Goal: Information Seeking & Learning: Find specific fact

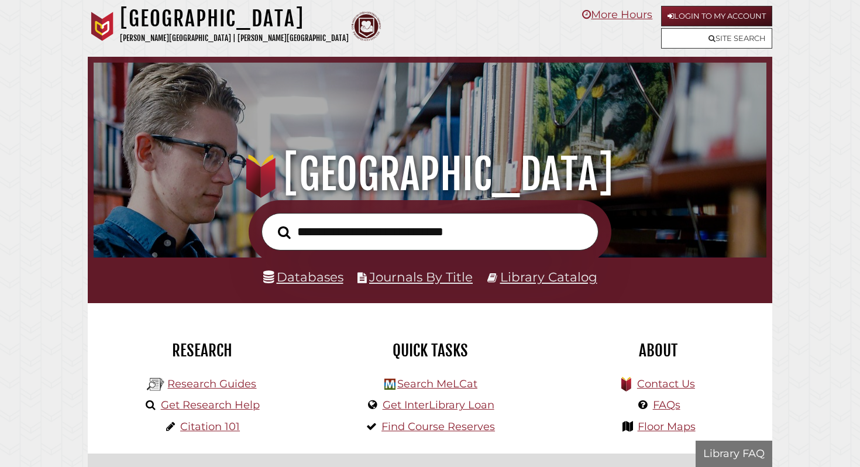
scroll to position [222, 667]
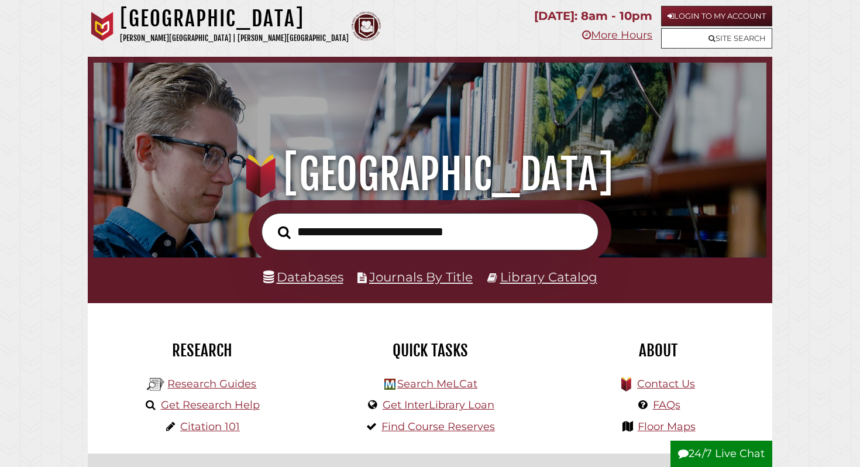
click at [375, 234] on input "text" at bounding box center [430, 232] width 337 height 38
type input "**********"
click at [272, 222] on button "Search" at bounding box center [284, 232] width 25 height 20
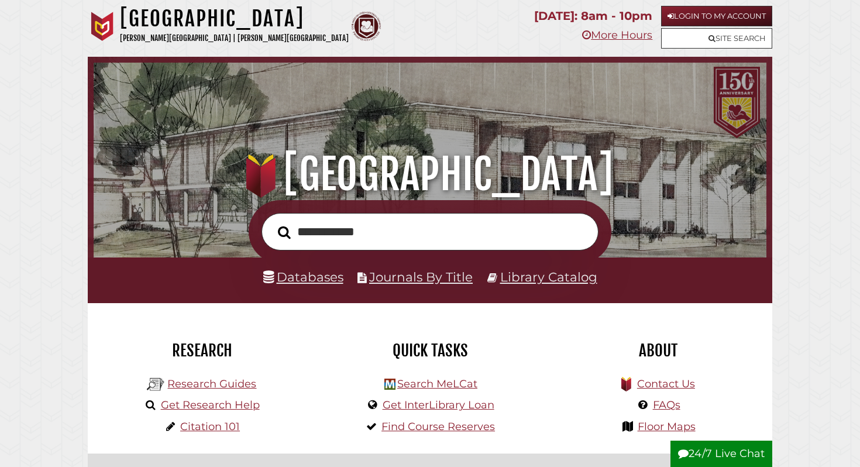
scroll to position [222, 667]
click at [304, 270] on link "Databases" at bounding box center [303, 276] width 80 height 15
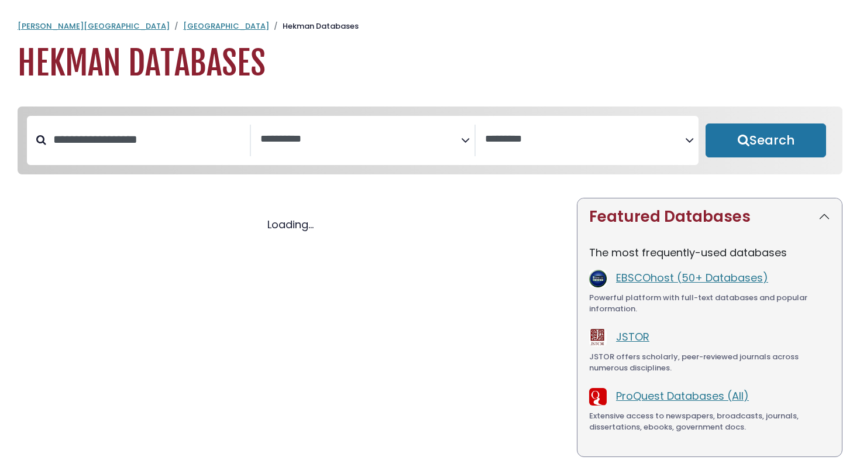
select select "Database Subject Filter"
select select "Database Vendors Filter"
select select "Database Subject Filter"
select select "Database Vendors Filter"
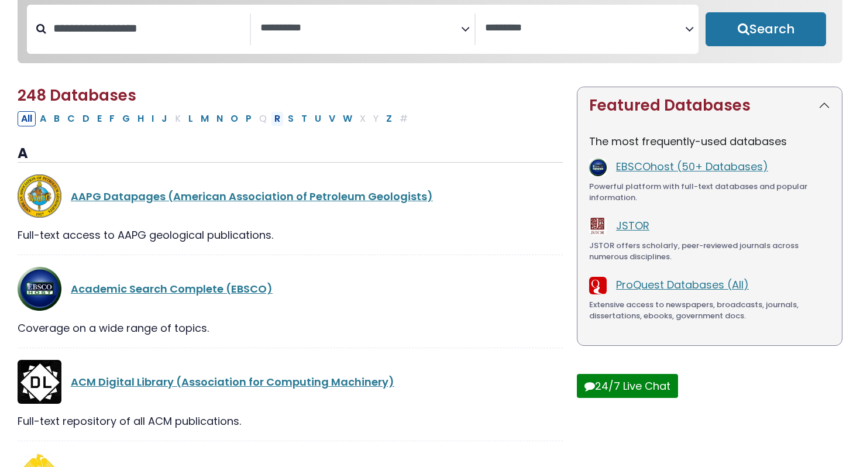
scroll to position [50, 0]
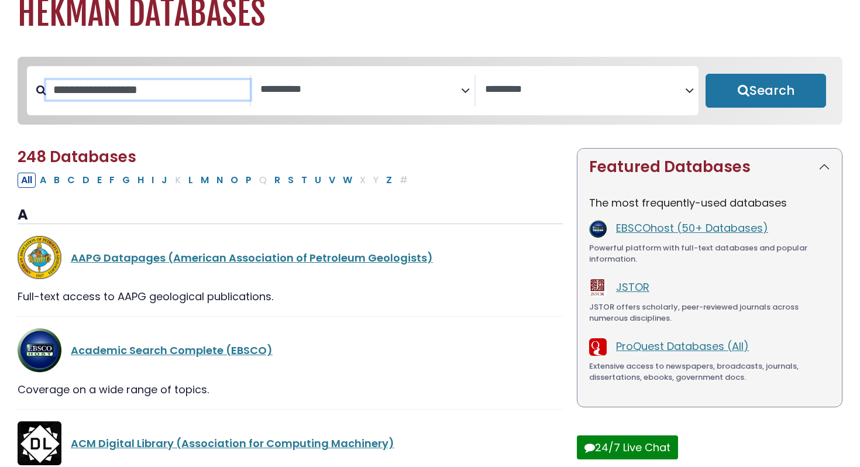
click at [162, 84] on input "Search database by title or keyword" at bounding box center [148, 89] width 204 height 19
type input "**********"
click at [706, 74] on button "Search" at bounding box center [766, 91] width 121 height 34
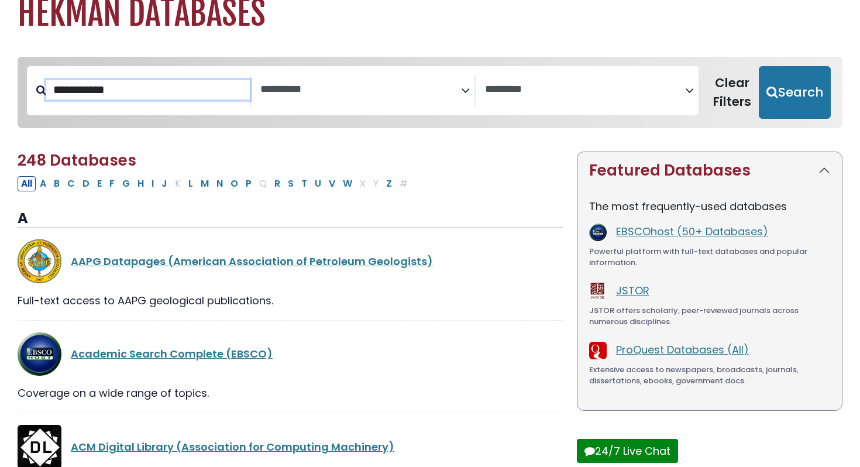
select select "Database Subject Filter"
select select "Database Vendors Filter"
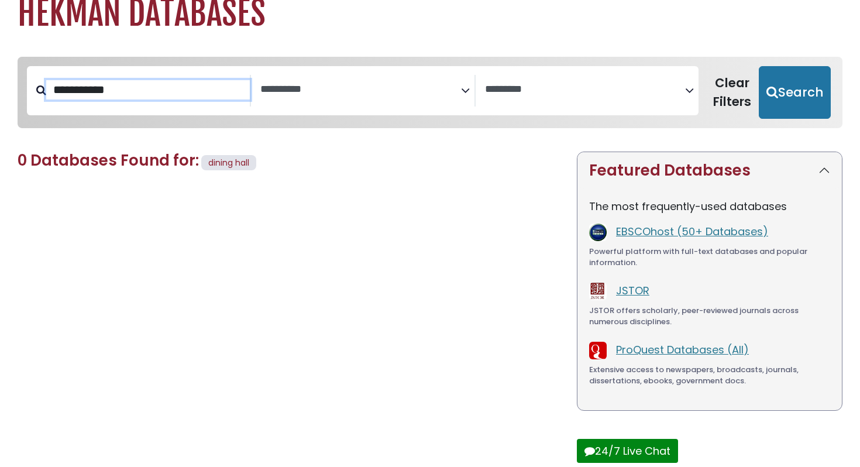
click at [150, 90] on input "**********" at bounding box center [148, 89] width 204 height 19
click at [265, 88] on textarea "Search" at bounding box center [360, 90] width 200 height 12
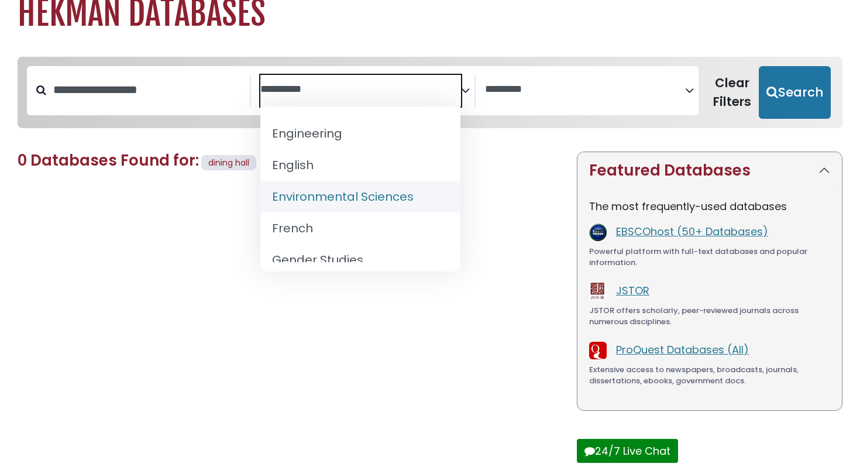
scroll to position [575, 0]
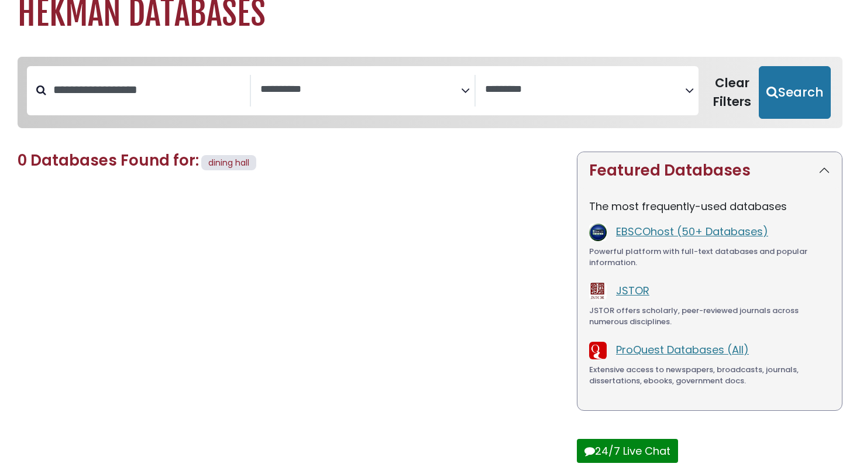
click at [523, 182] on div "0 Databases Found for: dining hall Edit Filters Clear Filters/Browse All Databa…" at bounding box center [290, 322] width 559 height 341
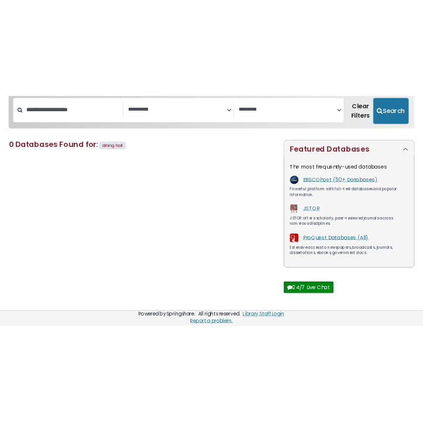
scroll to position [70, 0]
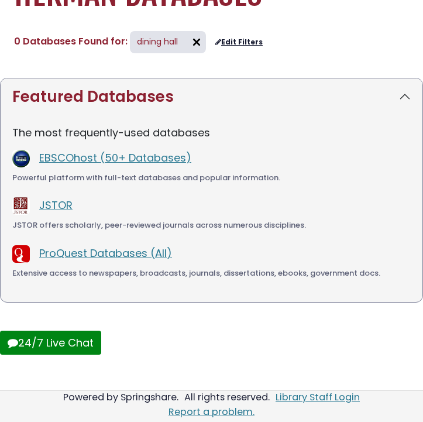
click at [61, 129] on p "The most frequently-used databases" at bounding box center [211, 133] width 399 height 16
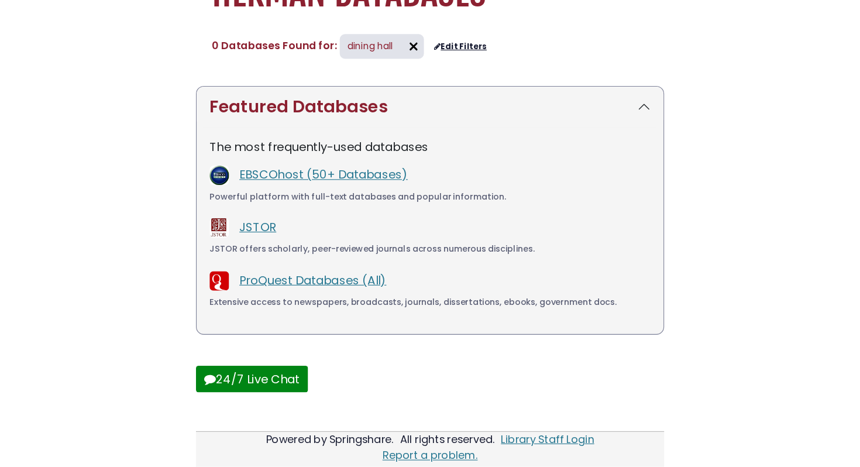
scroll to position [0, 0]
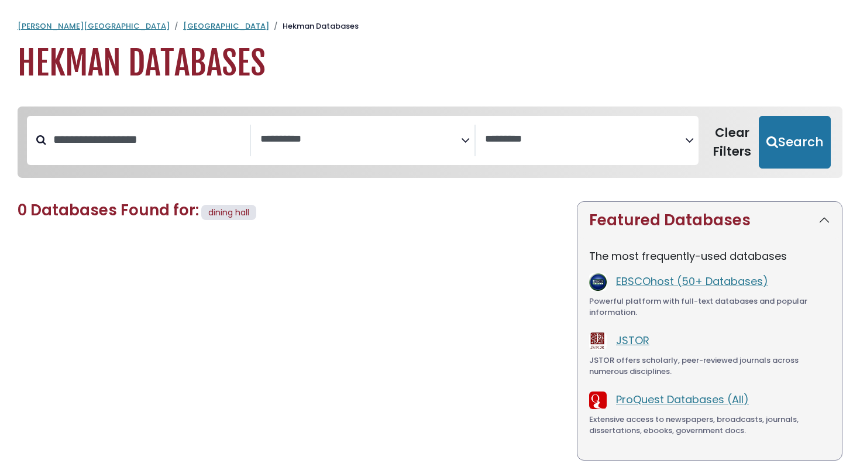
click at [124, 69] on h1 "Hekman Databases" at bounding box center [430, 63] width 825 height 39
click at [90, 129] on div "Search filters" at bounding box center [148, 140] width 204 height 30
click at [90, 145] on input "Search database by title or keyword" at bounding box center [148, 139] width 204 height 19
type input "*"
type input "******"
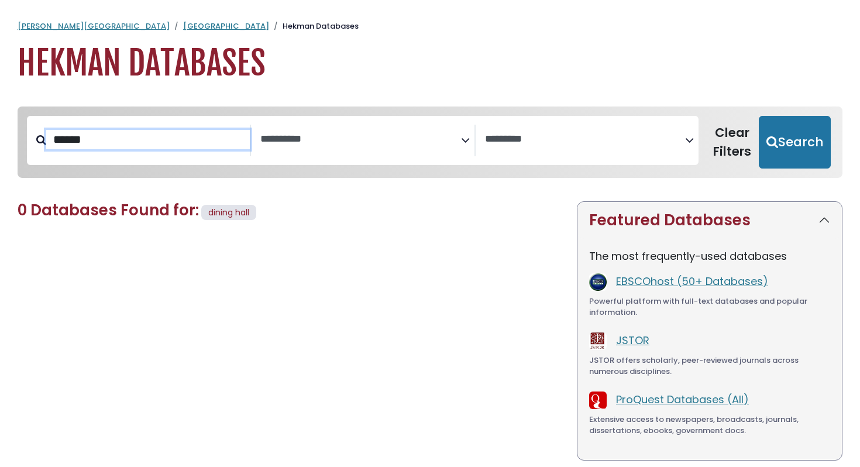
click at [759, 116] on button "Search" at bounding box center [795, 142] width 72 height 53
select select "Database Subject Filter"
select select "Database Vendors Filter"
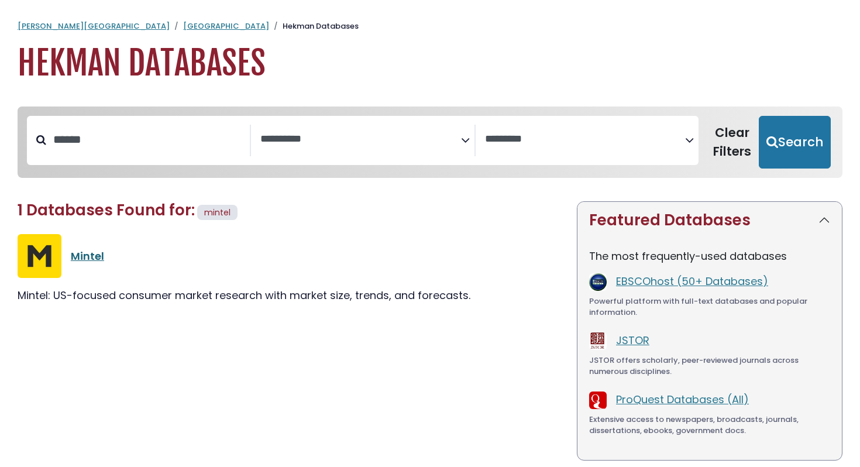
click at [85, 255] on link "Mintel" at bounding box center [87, 256] width 33 height 15
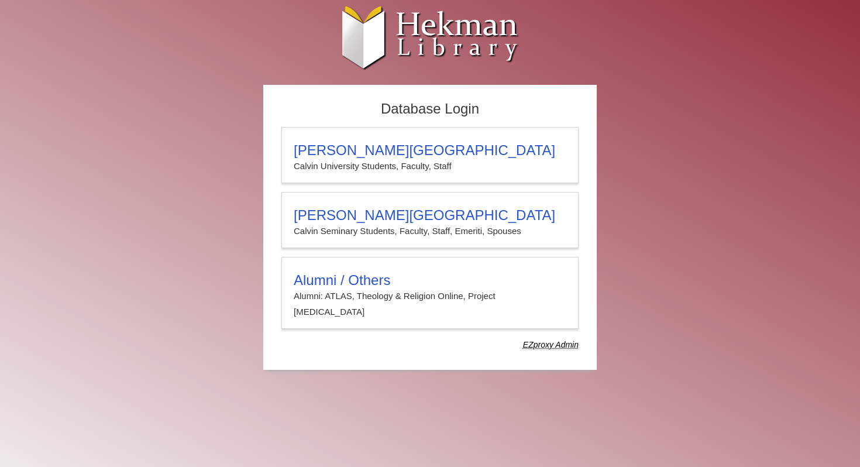
click at [85, 255] on div "Database Login [PERSON_NAME][GEOGRAPHIC_DATA][PERSON_NAME] Students, Faculty, S…" at bounding box center [430, 233] width 702 height 297
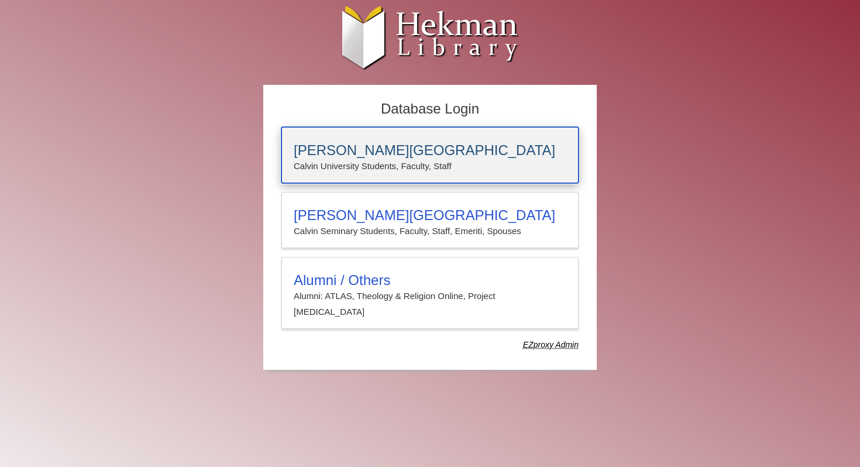
click at [354, 158] on h3 "[PERSON_NAME][GEOGRAPHIC_DATA]" at bounding box center [430, 150] width 273 height 16
